Goal: Find contact information: Obtain details needed to contact an individual or organization

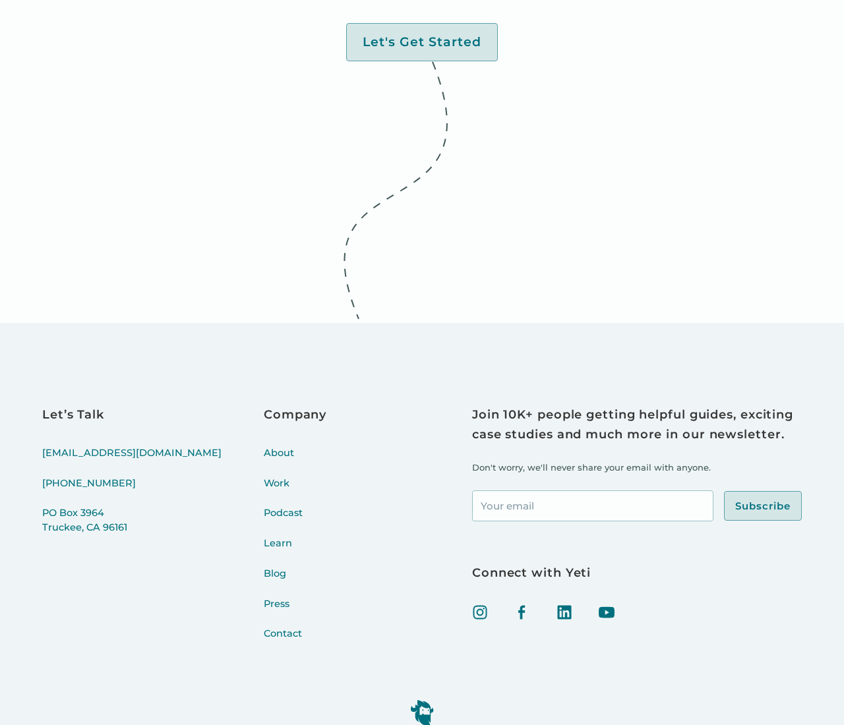
scroll to position [4872, 0]
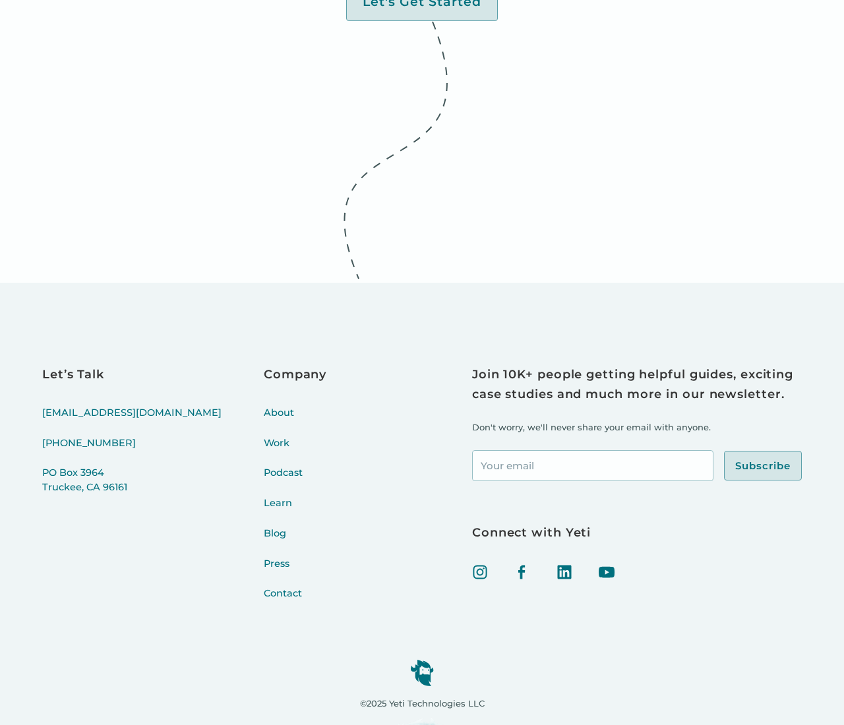
click at [264, 587] on link "Contact" at bounding box center [295, 602] width 63 height 30
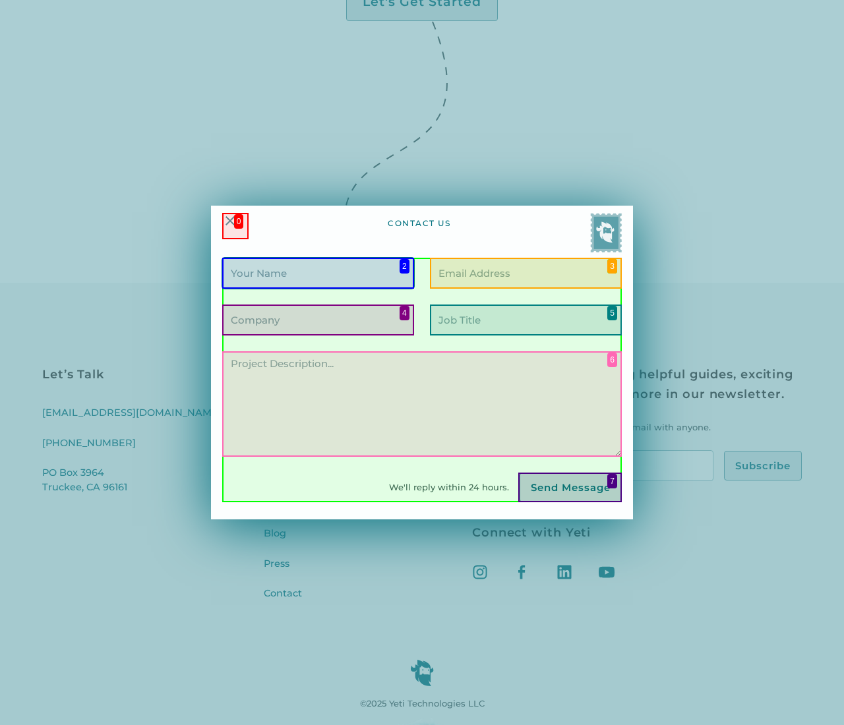
click at [318, 273] on input "Contact Form" at bounding box center [318, 273] width 192 height 31
type input "[PERSON_NAME]"
click at [525, 273] on input "Contact Form" at bounding box center [526, 273] width 192 height 31
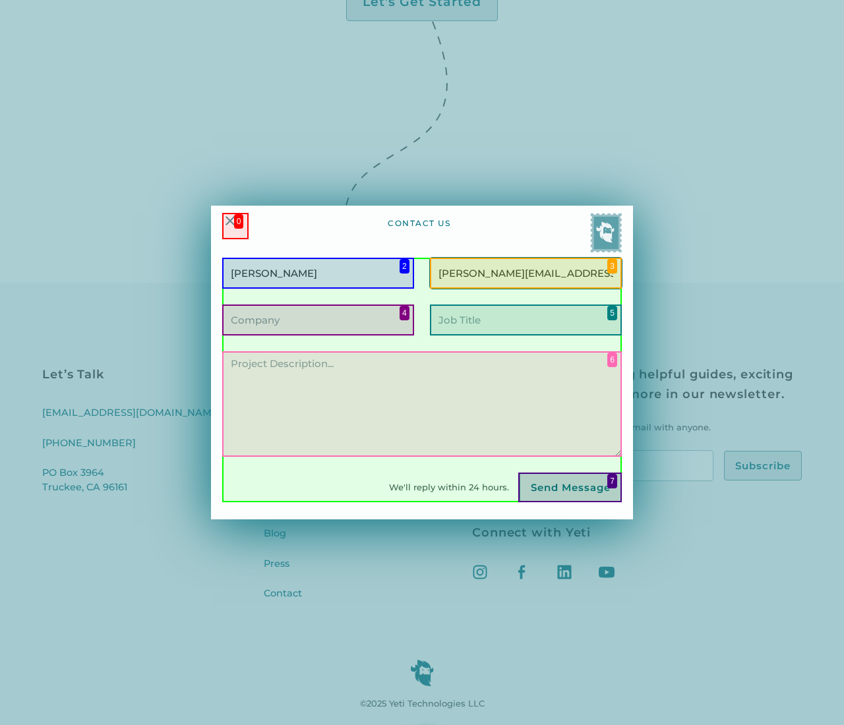
type input "[PERSON_NAME][EMAIL_ADDRESS][PERSON_NAME][DOMAIN_NAME]"
click at [318, 320] on input "Contact Form" at bounding box center [318, 320] width 192 height 31
type input "Lendrose"
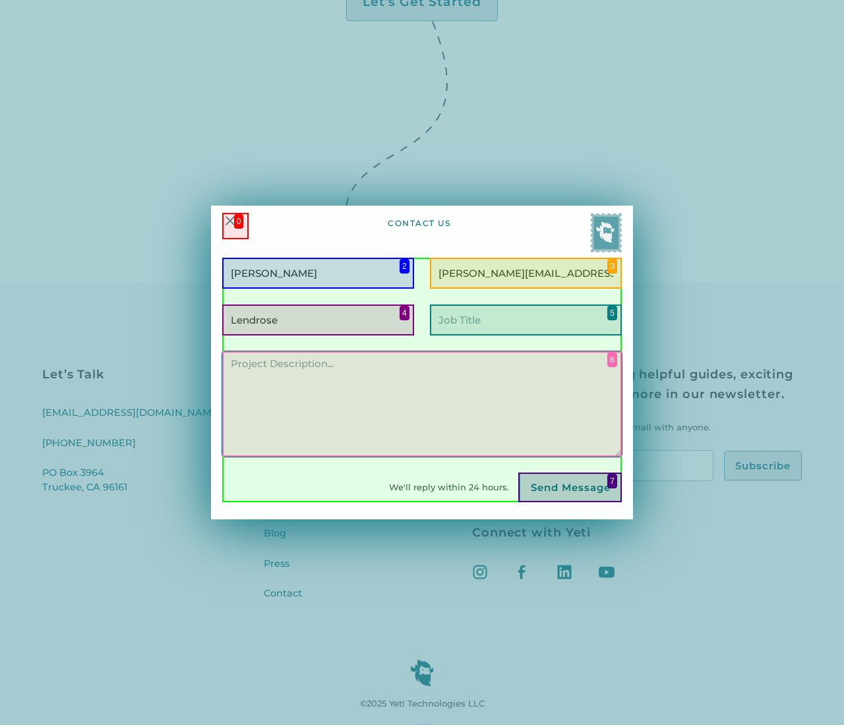
click at [422, 404] on textarea "Contact Form" at bounding box center [422, 403] width 400 height 105
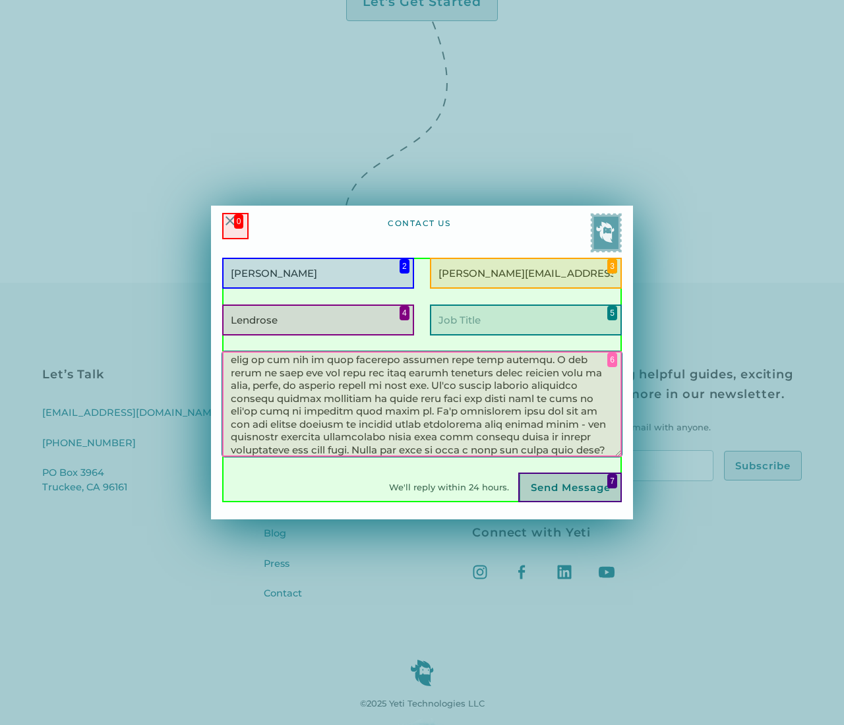
scroll to position [107, 0]
type textarea "Hi there, I came across your digital product development for non-profit and edu…"
